Goal: Task Accomplishment & Management: Use online tool/utility

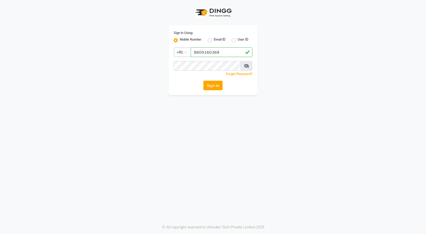
type input "8600160369"
click at [207, 87] on button "Sign In" at bounding box center [212, 86] width 19 height 10
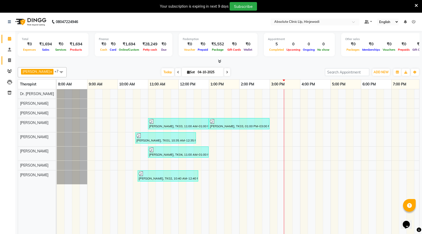
click at [10, 61] on icon at bounding box center [9, 60] width 3 height 4
select select "5113"
select select "service"
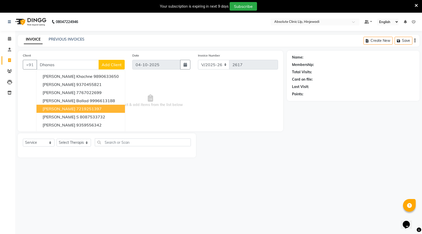
click at [82, 108] on ngb-highlight "7219251397" at bounding box center [88, 108] width 25 height 5
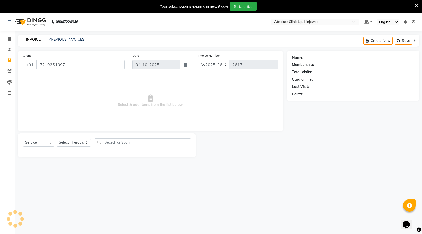
type input "7219251397"
click at [69, 140] on select "Select Therapist [PERSON_NAME] DHANANJAY [PERSON_NAME] Dr. [PERSON_NAME] [PERSO…" at bounding box center [73, 143] width 34 height 8
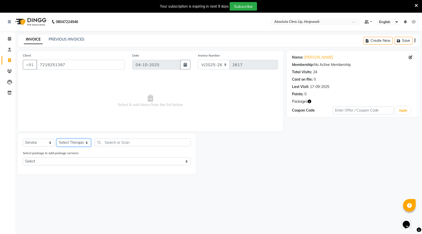
select select "35922"
click at [56, 139] on select "Select Therapist [PERSON_NAME] DHANANJAY [PERSON_NAME] Dr. [PERSON_NAME] [PERSO…" at bounding box center [73, 143] width 34 height 8
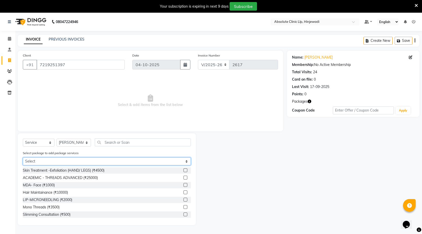
click at [183, 163] on select "Select [PERSON_NAME] - Skin2" at bounding box center [107, 161] width 168 height 8
select select "1: Object"
click at [23, 157] on select "Select [PERSON_NAME] - Skin2" at bounding box center [107, 161] width 168 height 8
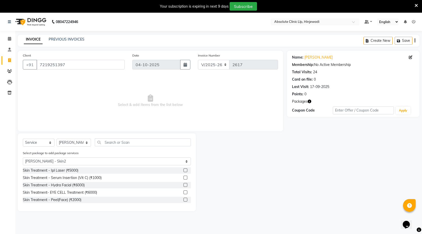
click at [185, 201] on label at bounding box center [185, 200] width 4 height 4
click at [185, 201] on input "checkbox" at bounding box center [184, 199] width 3 height 3
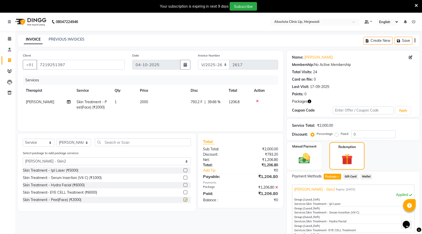
checkbox input "false"
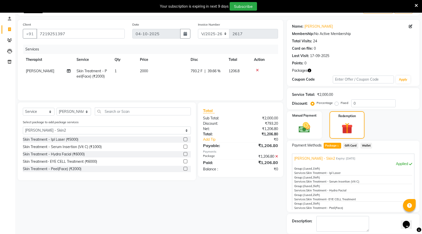
scroll to position [55, 0]
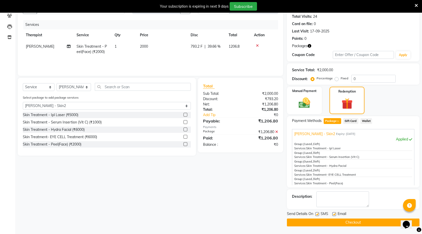
click at [362, 220] on button "Checkout" at bounding box center [353, 222] width 132 height 8
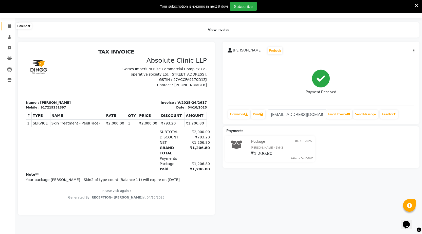
click at [10, 26] on icon at bounding box center [9, 26] width 3 height 4
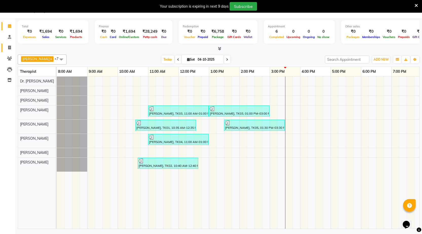
click at [10, 49] on icon at bounding box center [9, 48] width 3 height 4
select select "service"
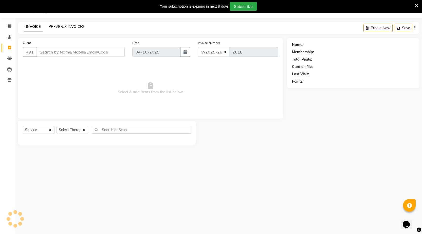
click at [63, 25] on link "PREVIOUS INVOICES" at bounding box center [67, 26] width 36 height 5
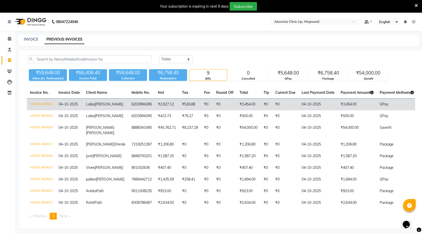
click at [128, 108] on td "6203994395" at bounding box center [141, 105] width 26 height 12
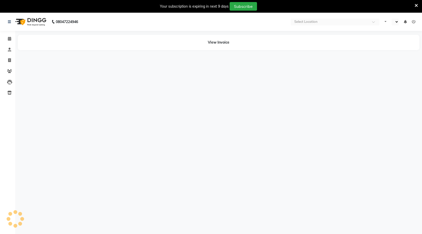
select select "en"
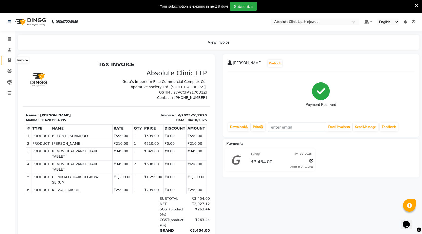
click at [10, 61] on icon at bounding box center [9, 60] width 3 height 4
select select "service"
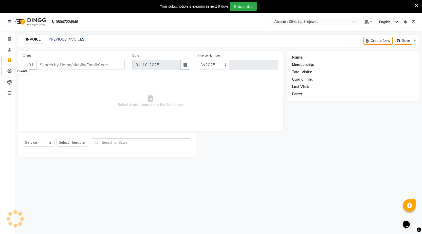
select select "5113"
type input "2621"
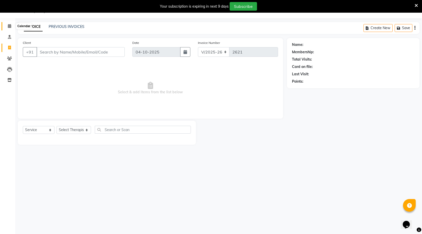
click at [8, 27] on icon at bounding box center [9, 26] width 3 height 4
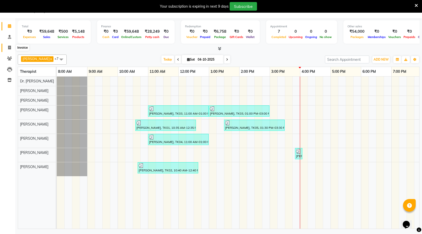
click at [9, 48] on icon at bounding box center [9, 48] width 3 height 4
select select "service"
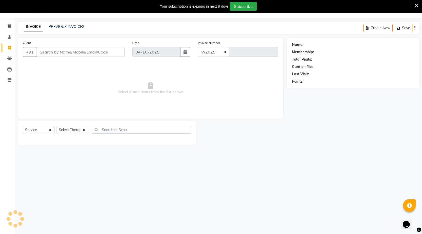
select select "5113"
type input "2621"
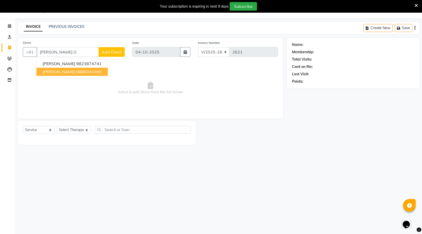
click at [90, 70] on ngb-highlight "8888341065" at bounding box center [88, 71] width 25 height 5
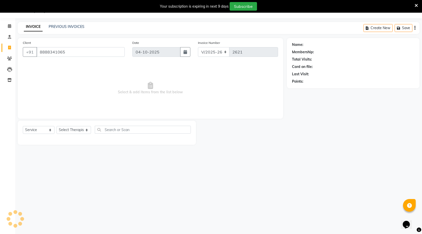
type input "8888341065"
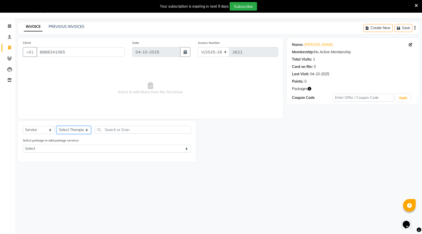
click at [81, 133] on select "Select Therapist [PERSON_NAME] DHANANJAY [PERSON_NAME] Dr. [PERSON_NAME] [PERSO…" at bounding box center [73, 130] width 34 height 8
select select "77023"
click at [56, 126] on select "Select Therapist [PERSON_NAME] DHANANJAY [PERSON_NAME] Dr. [PERSON_NAME] [PERSO…" at bounding box center [73, 130] width 34 height 8
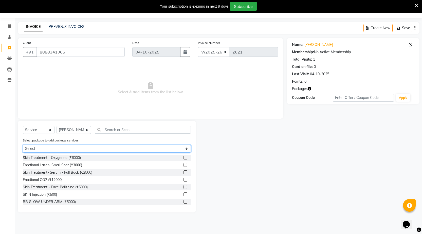
click at [185, 148] on select "Select Shubhangi Dindorkar - GFC" at bounding box center [107, 149] width 168 height 8
select select "1: Object"
click at [23, 145] on select "Select Shubhangi Dindorkar - GFC" at bounding box center [107, 149] width 168 height 8
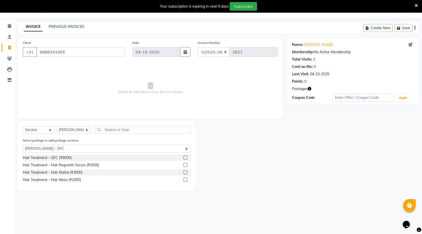
click at [186, 164] on label at bounding box center [185, 165] width 4 height 4
click at [186, 164] on input "checkbox" at bounding box center [184, 164] width 3 height 3
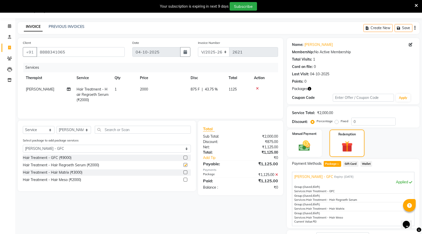
checkbox input "false"
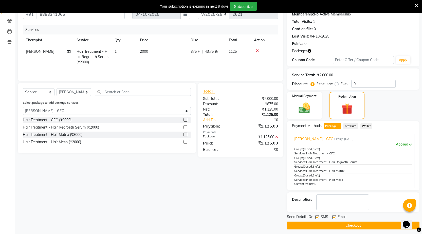
scroll to position [53, 0]
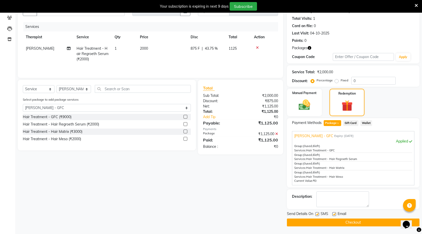
click at [333, 134] on span "Shubhangi Dindorkar - GFC" at bounding box center [313, 135] width 39 height 5
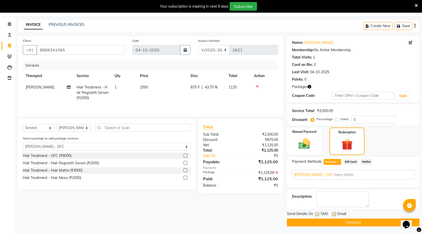
scroll to position [15, 0]
click at [312, 140] on img at bounding box center [304, 144] width 20 height 14
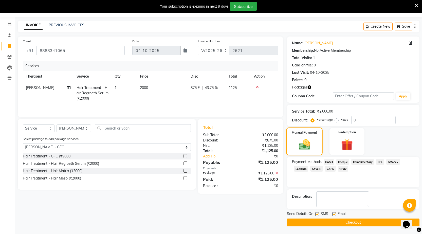
scroll to position [14, 0]
click at [277, 173] on icon at bounding box center [276, 173] width 3 height 4
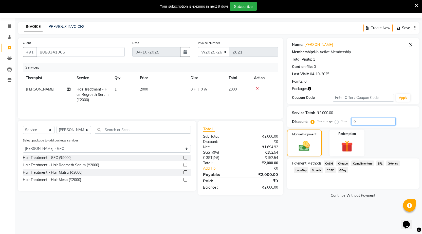
click at [359, 122] on input "0" at bounding box center [373, 122] width 44 height 8
type input "100"
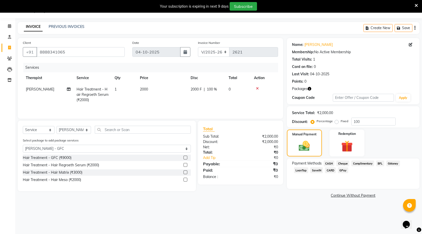
click at [332, 163] on span "CASH" at bounding box center [329, 163] width 11 height 6
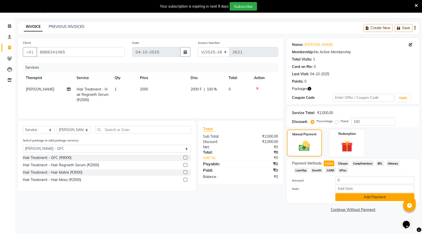
click at [384, 199] on button "Add Payment" at bounding box center [374, 197] width 79 height 8
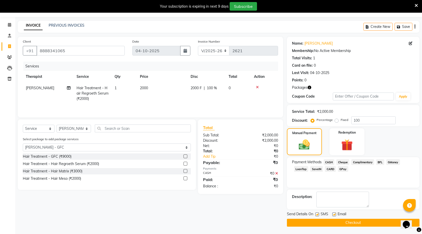
scroll to position [14, 0]
click at [359, 220] on button "Checkout" at bounding box center [353, 222] width 132 height 8
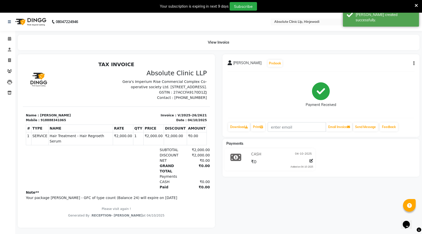
click at [31, 24] on img at bounding box center [30, 22] width 35 height 14
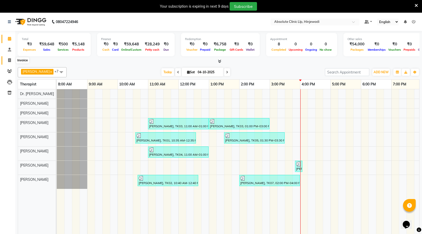
click at [8, 60] on icon at bounding box center [9, 60] width 3 height 4
select select "service"
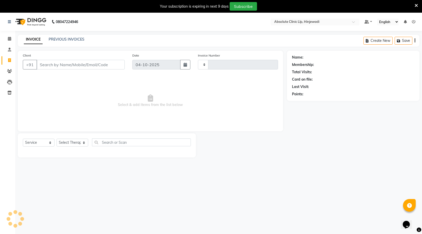
type input "2622"
select select "5113"
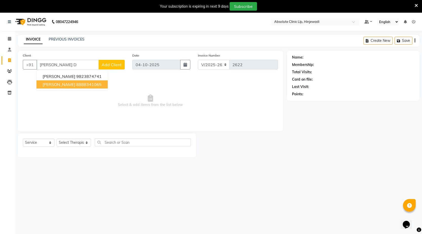
click at [67, 82] on span "Shubhangi Dindorkar" at bounding box center [59, 84] width 33 height 5
type input "8888341065"
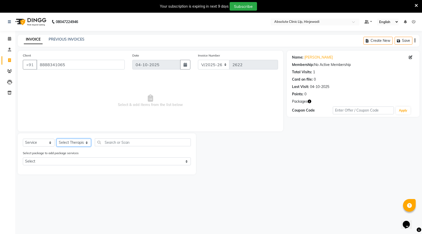
click at [81, 140] on select "Select Therapist [PERSON_NAME] DHANANJAY [PERSON_NAME] Dr. [PERSON_NAME] [PERSO…" at bounding box center [73, 143] width 34 height 8
select select "77023"
click at [56, 139] on select "Select Therapist [PERSON_NAME] DHANANJAY [PERSON_NAME] Dr. [PERSON_NAME] [PERSO…" at bounding box center [73, 143] width 34 height 8
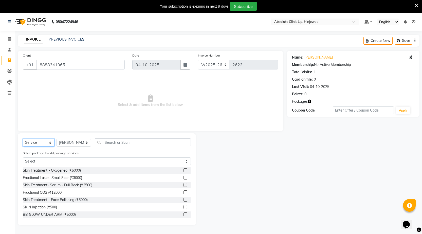
click at [50, 140] on select "Select Service Product Membership Package Voucher Prepaid Gift Card" at bounding box center [39, 143] width 32 height 8
select select "product"
click at [23, 139] on select "Select Service Product Membership Package Voucher Prepaid Gift Card" at bounding box center [39, 143] width 32 height 8
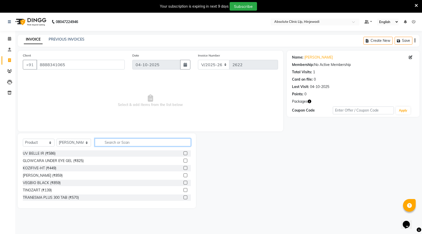
click at [134, 142] on input "text" at bounding box center [143, 142] width 96 height 8
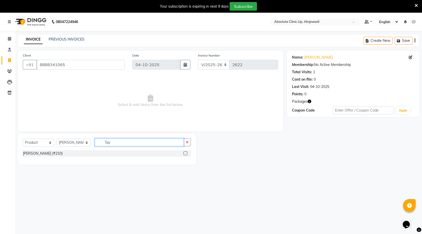
type input "Tay"
click at [183, 152] on label at bounding box center [185, 153] width 4 height 4
click at [183, 152] on input "checkbox" at bounding box center [184, 153] width 3 height 3
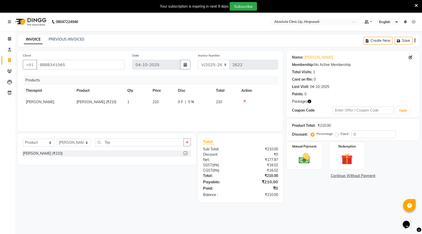
checkbox input "false"
click at [144, 146] on input "Tay" at bounding box center [139, 142] width 89 height 8
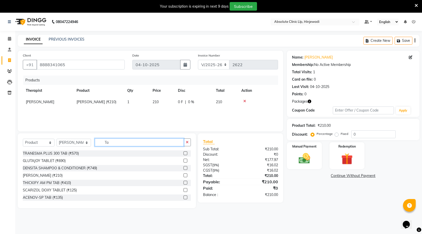
type input "T"
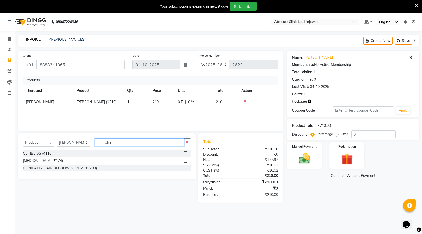
type input "Clin"
click at [185, 167] on label at bounding box center [185, 168] width 4 height 4
click at [185, 167] on input "checkbox" at bounding box center [184, 167] width 3 height 3
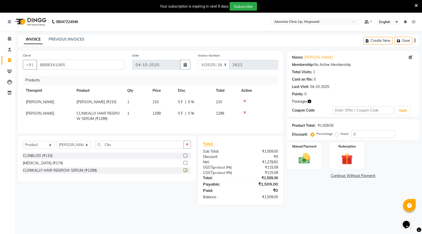
checkbox input "false"
click at [142, 148] on input "Clin" at bounding box center [139, 145] width 89 height 8
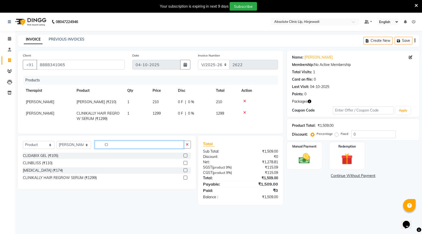
type input "C"
type input "Den"
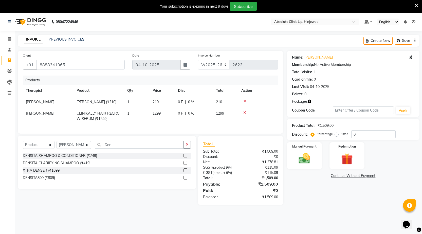
click at [184, 165] on label at bounding box center [185, 163] width 4 height 4
click at [184, 165] on input "checkbox" at bounding box center [184, 162] width 3 height 3
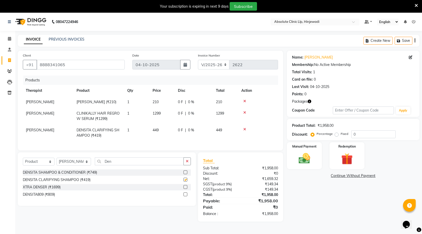
checkbox input "false"
click at [150, 165] on input "Den" at bounding box center [139, 161] width 89 height 8
type input "D"
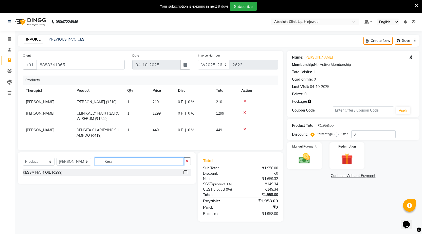
type input "Kess"
click at [185, 174] on label at bounding box center [185, 172] width 4 height 4
click at [185, 174] on input "checkbox" at bounding box center [184, 172] width 3 height 3
checkbox input "false"
click at [146, 165] on input "Kess" at bounding box center [139, 161] width 89 height 8
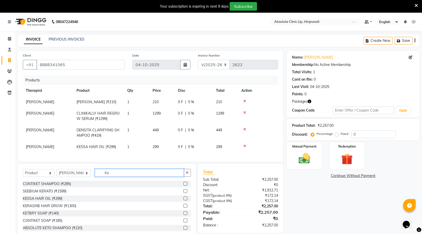
type input "K"
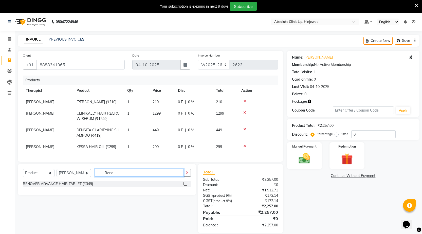
type input "Reno"
click at [185, 185] on label at bounding box center [185, 184] width 4 height 4
click at [185, 185] on input "checkbox" at bounding box center [184, 183] width 3 height 3
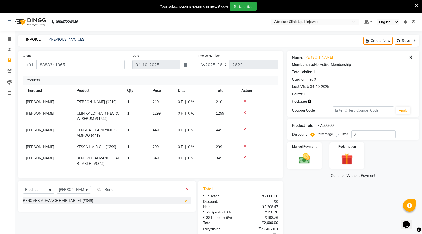
checkbox input "false"
click at [165, 178] on div "Client +91 8888341065 Date 04-10-2025 Invoice Number V/2025 V/2025-26 2622 Prod…" at bounding box center [150, 115] width 265 height 128
click at [160, 193] on input "Reno" at bounding box center [139, 189] width 89 height 8
type input "R"
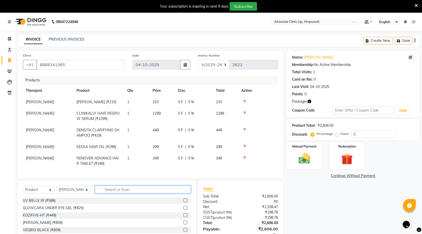
type input "D"
type input "C do"
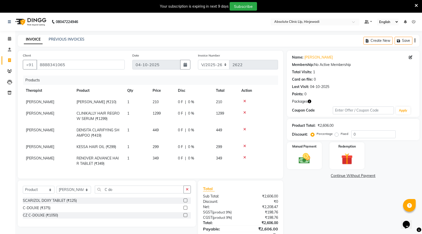
click at [184, 210] on label at bounding box center [185, 208] width 4 height 4
click at [184, 210] on input "checkbox" at bounding box center [184, 207] width 3 height 3
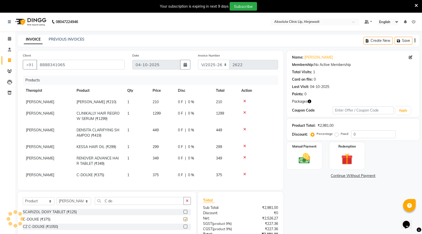
checkbox input "false"
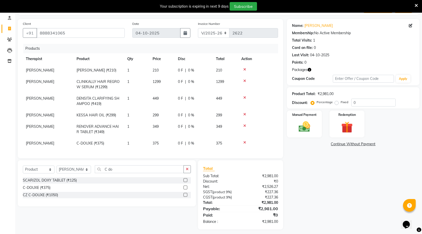
scroll to position [39, 0]
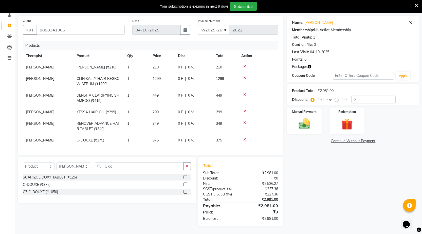
click at [134, 122] on td "1" at bounding box center [136, 126] width 25 height 17
select select "77023"
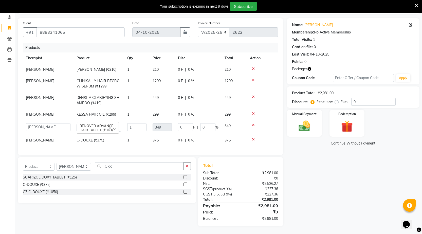
scroll to position [36, 0]
click at [134, 123] on input "1" at bounding box center [136, 127] width 19 height 8
type input "3"
click at [163, 142] on td "375" at bounding box center [161, 140] width 25 height 11
select select "77023"
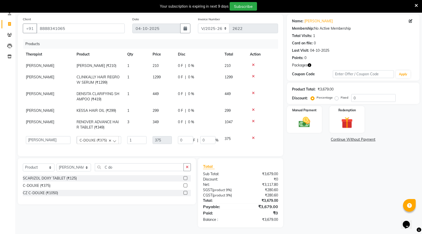
click at [340, 99] on label "Fixed" at bounding box center [344, 97] width 8 height 5
click at [336, 99] on input "Fixed" at bounding box center [338, 98] width 4 height 4
radio input "true"
click at [373, 97] on input "0" at bounding box center [373, 98] width 44 height 8
type input "1"
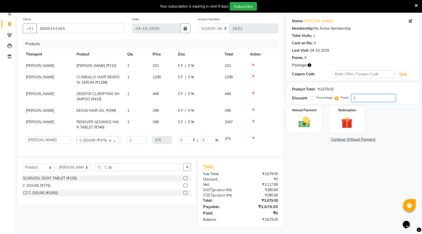
type input "0.1"
type input "0.03"
type input "1"
click at [309, 125] on img at bounding box center [304, 122] width 20 height 14
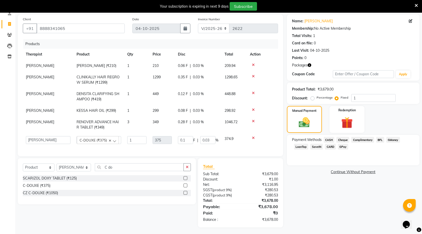
click at [334, 146] on span "CARD" at bounding box center [330, 147] width 11 height 6
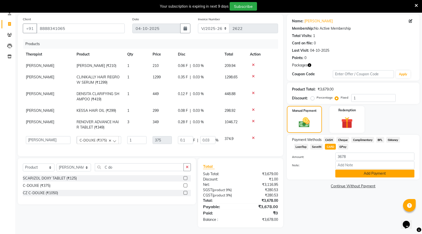
click at [365, 173] on button "Add Payment" at bounding box center [374, 173] width 79 height 8
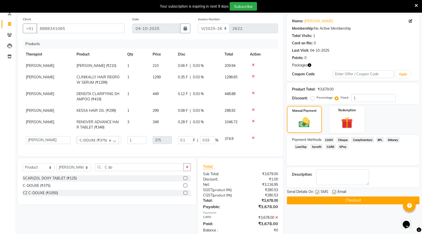
click at [364, 199] on button "Checkout" at bounding box center [353, 200] width 132 height 8
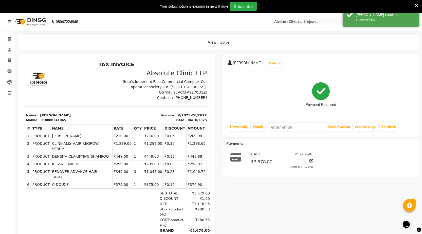
click at [23, 23] on img at bounding box center [30, 22] width 35 height 14
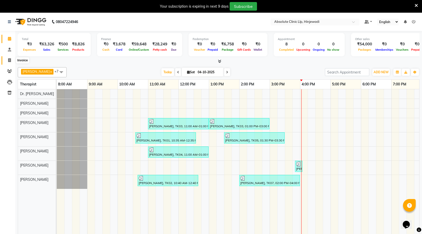
click at [9, 60] on icon at bounding box center [9, 60] width 3 height 4
select select "service"
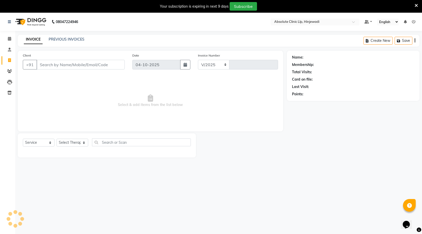
select select "5113"
type input "2623"
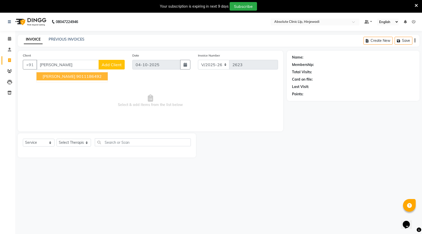
click at [58, 78] on span "Kinnari Chohan" at bounding box center [59, 76] width 33 height 5
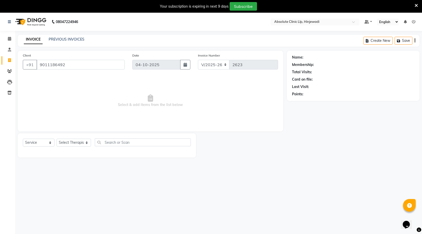
type input "9011186492"
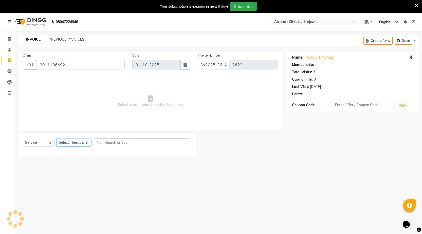
click at [87, 144] on select "Select Therapist [PERSON_NAME] DHANANJAY [PERSON_NAME] Dr. [PERSON_NAME] [PERSO…" at bounding box center [73, 143] width 34 height 8
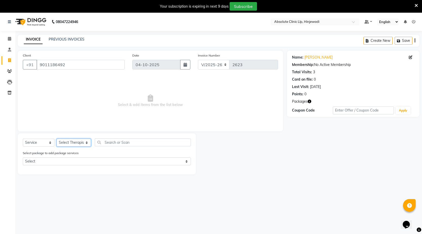
select select "35922"
click at [56, 139] on select "Select Therapist [PERSON_NAME] DHANANJAY [PERSON_NAME] Dr. [PERSON_NAME] [PERSO…" at bounding box center [73, 143] width 34 height 8
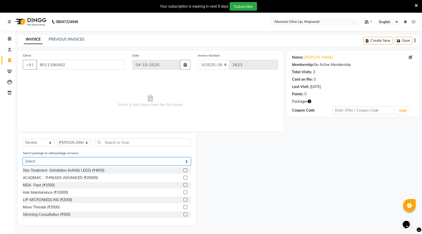
click at [179, 163] on select "Select Kinnari Chohan - LHR" at bounding box center [107, 161] width 168 height 8
select select "1: Object"
click at [23, 157] on select "Select Kinnari Chohan - LHR" at bounding box center [107, 161] width 168 height 8
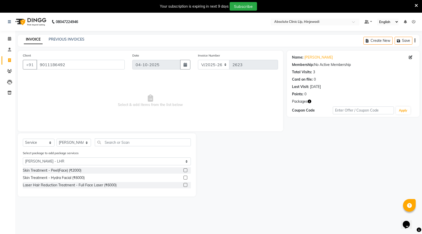
click at [186, 186] on label at bounding box center [185, 185] width 4 height 4
click at [186, 186] on input "checkbox" at bounding box center [184, 184] width 3 height 3
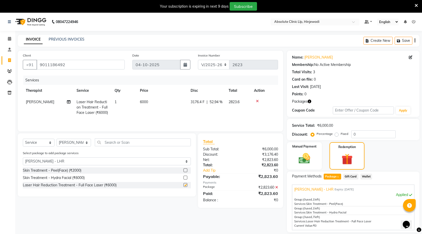
checkbox input "false"
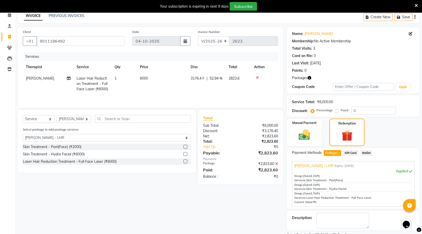
scroll to position [45, 0]
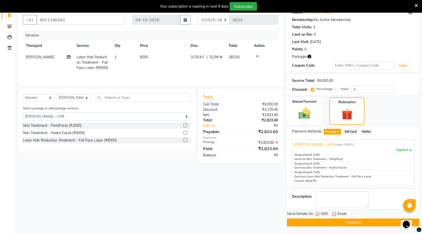
click at [375, 222] on button "Checkout" at bounding box center [353, 222] width 132 height 8
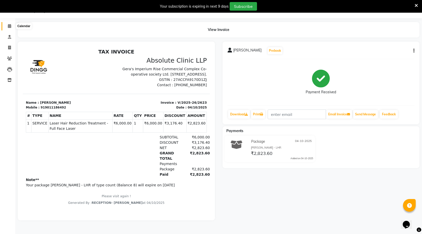
click at [10, 27] on icon at bounding box center [9, 26] width 3 height 4
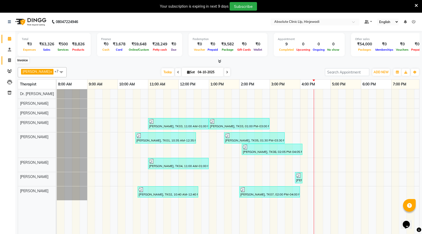
click at [11, 60] on icon at bounding box center [9, 60] width 3 height 4
select select "service"
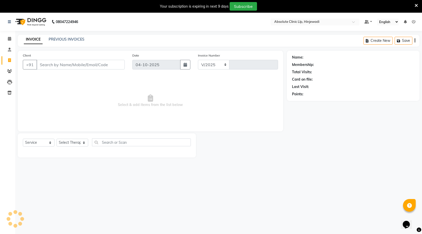
select select "5113"
type input "2624"
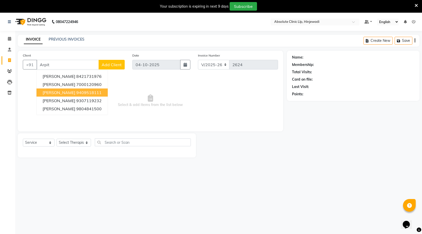
click at [61, 91] on span "Arpita Raval" at bounding box center [59, 92] width 33 height 5
type input "9409518111"
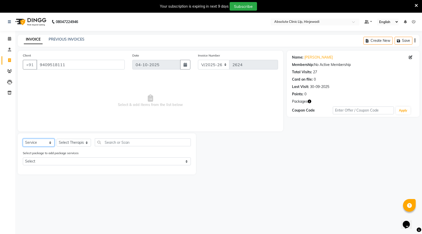
click at [40, 140] on select "Select Service Product Membership Package Voucher Prepaid Gift Card" at bounding box center [39, 143] width 32 height 8
select select "product"
click at [23, 139] on select "Select Service Product Membership Package Voucher Prepaid Gift Card" at bounding box center [39, 143] width 32 height 8
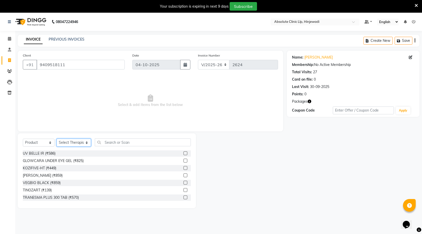
click at [85, 142] on select "Select Therapist [PERSON_NAME] DHANANJAY [PERSON_NAME] Dr. [PERSON_NAME] [PERSO…" at bounding box center [73, 143] width 34 height 8
select select "77023"
click at [56, 139] on select "Select Therapist [PERSON_NAME] DHANANJAY [PERSON_NAME] Dr. [PERSON_NAME] [PERSO…" at bounding box center [73, 143] width 34 height 8
click at [115, 139] on input "text" at bounding box center [143, 142] width 96 height 8
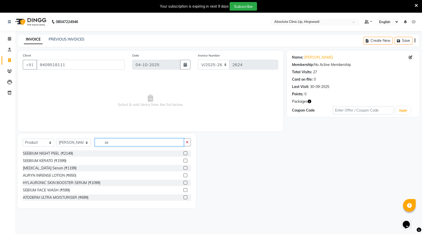
type input "s"
type input "S"
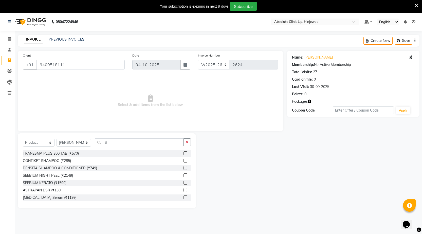
click at [183, 176] on label at bounding box center [185, 175] width 4 height 4
click at [183, 176] on input "checkbox" at bounding box center [184, 175] width 3 height 3
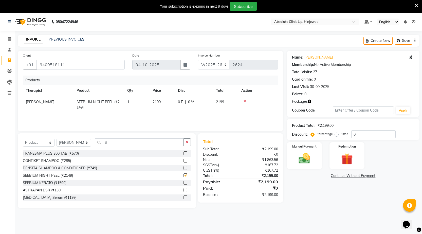
checkbox input "false"
click at [340, 135] on label "Fixed" at bounding box center [344, 133] width 8 height 5
click at [337, 135] on input "Fixed" at bounding box center [338, 134] width 4 height 4
radio input "true"
click at [357, 133] on input "0" at bounding box center [373, 134] width 44 height 8
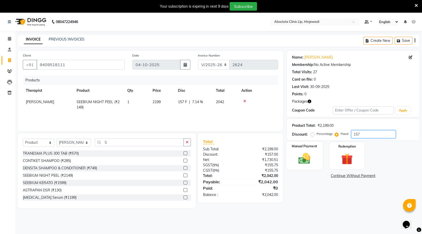
type input "157"
click at [306, 165] on img at bounding box center [304, 158] width 20 height 14
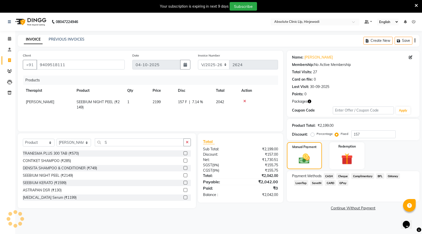
click at [343, 182] on span "GPay" at bounding box center [343, 183] width 10 height 6
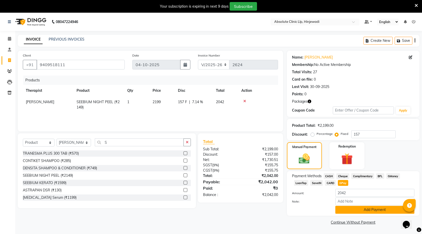
click at [364, 213] on button "Add Payment" at bounding box center [374, 210] width 79 height 8
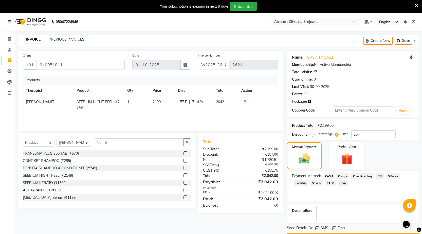
click at [356, 232] on div "Send Details On SMS Email Checkout" at bounding box center [353, 232] width 132 height 15
click at [356, 233] on button "Checkout" at bounding box center [353, 237] width 132 height 8
